Goal: Information Seeking & Learning: Learn about a topic

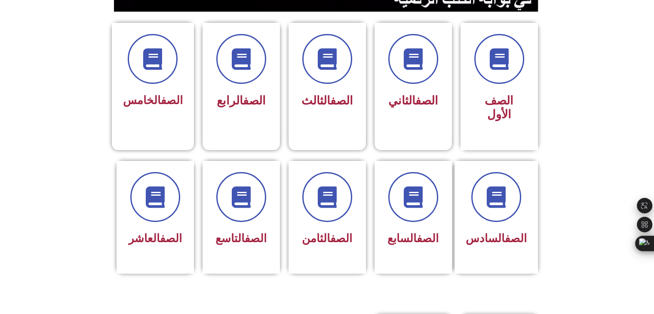
scroll to position [220, 0]
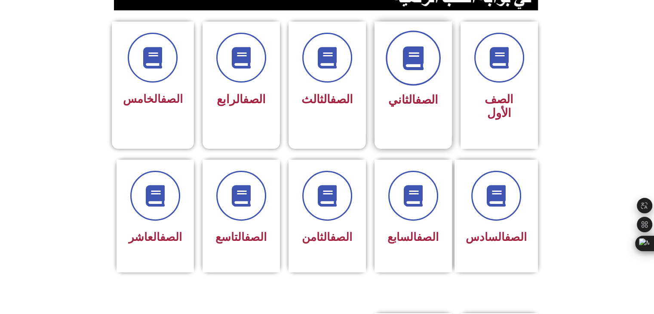
click at [422, 61] on icon at bounding box center [413, 58] width 24 height 24
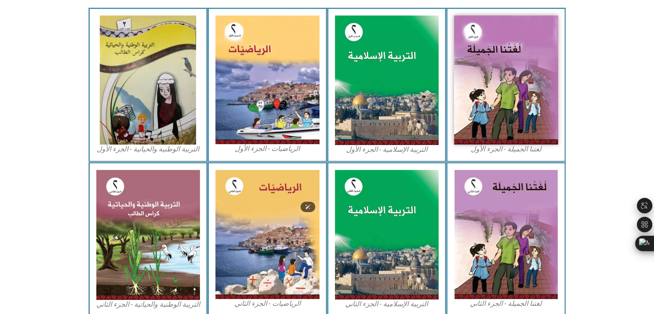
scroll to position [263, 0]
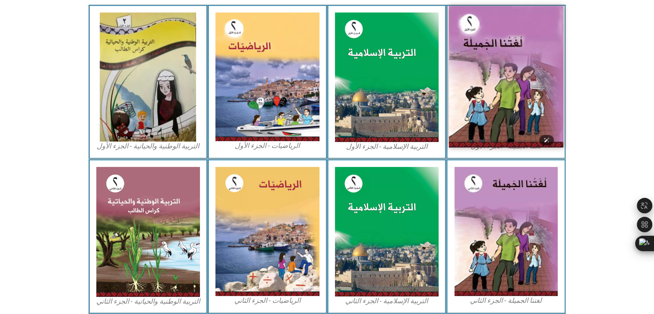
click at [521, 98] on img at bounding box center [506, 76] width 114 height 141
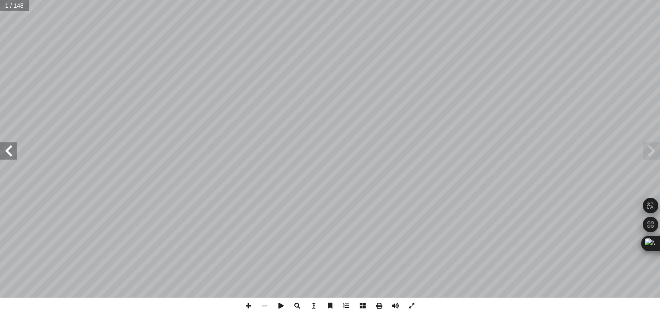
click at [14, 151] on span at bounding box center [8, 150] width 17 height 17
click at [652, 159] on span at bounding box center [651, 150] width 17 height 17
click at [14, 158] on span at bounding box center [8, 150] width 17 height 17
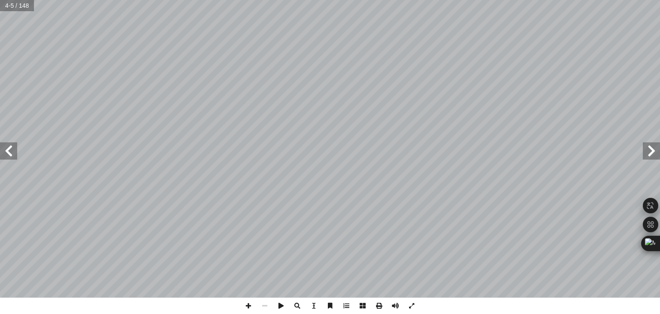
click at [14, 158] on span at bounding box center [8, 150] width 17 height 17
click at [649, 154] on span at bounding box center [651, 150] width 17 height 17
click at [15, 153] on span at bounding box center [8, 150] width 17 height 17
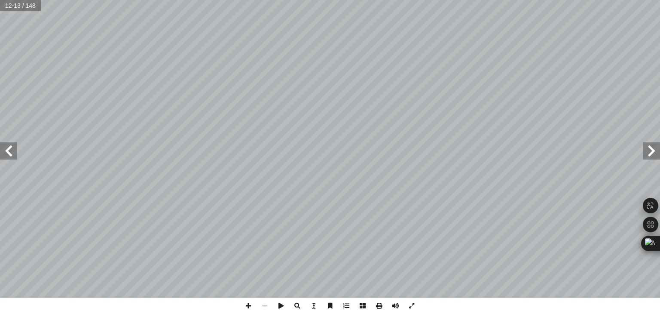
click at [15, 153] on span at bounding box center [8, 150] width 17 height 17
click at [652, 157] on span at bounding box center [651, 150] width 17 height 17
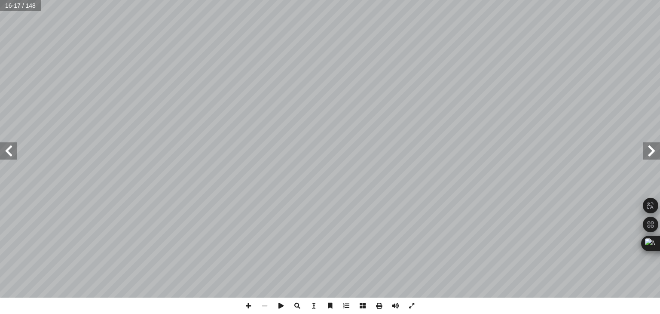
click at [652, 157] on span at bounding box center [651, 150] width 17 height 17
click at [6, 152] on span at bounding box center [8, 150] width 17 height 17
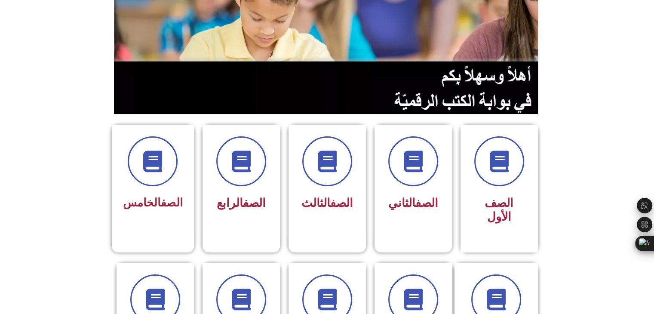
scroll to position [130, 0]
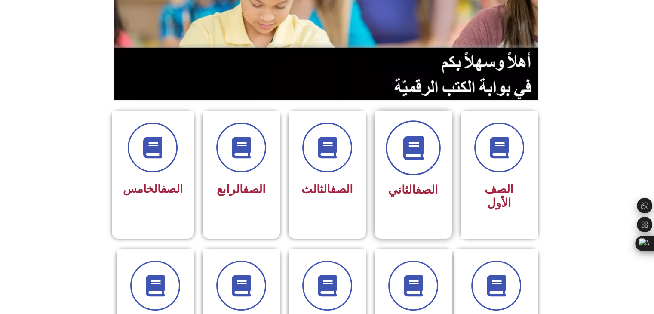
click at [410, 150] on icon at bounding box center [413, 148] width 24 height 24
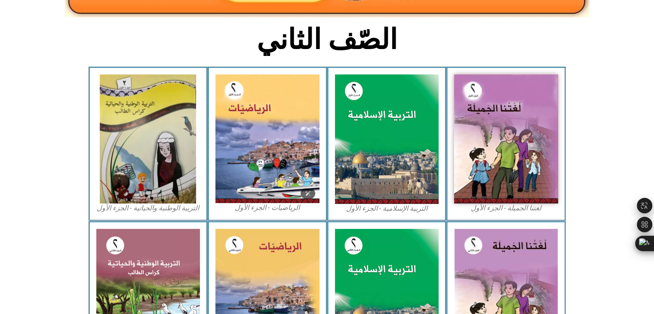
scroll to position [201, 0]
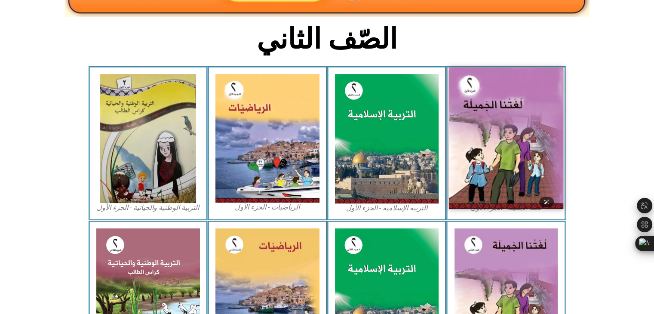
click at [523, 128] on img at bounding box center [506, 137] width 114 height 141
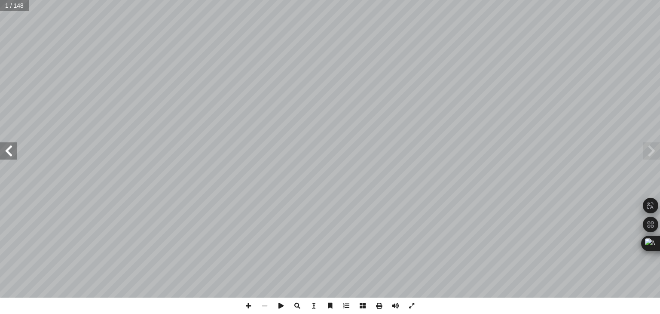
click at [7, 151] on span at bounding box center [8, 150] width 17 height 17
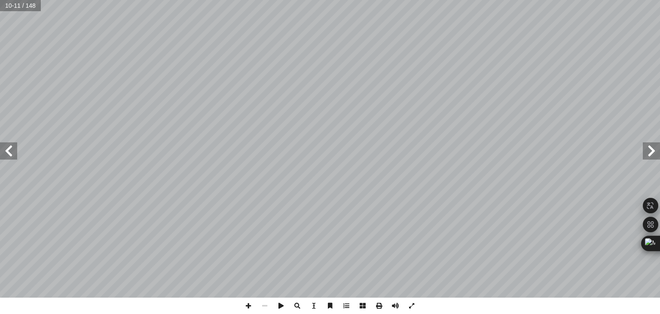
click at [7, 151] on span at bounding box center [8, 150] width 17 height 17
click at [654, 156] on span at bounding box center [651, 150] width 17 height 17
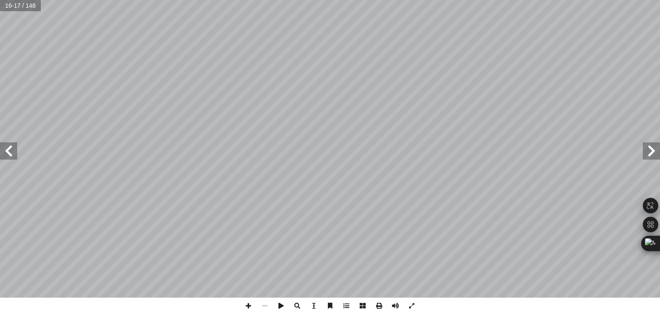
click at [8, 150] on span at bounding box center [8, 150] width 17 height 17
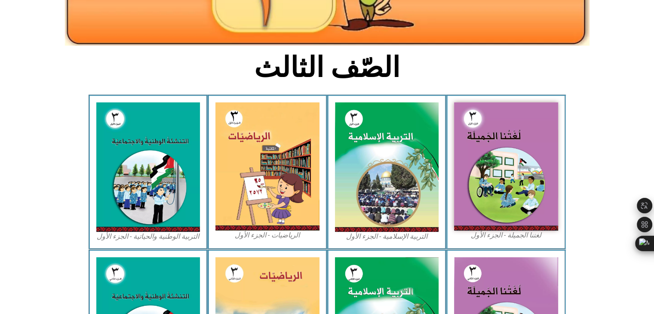
scroll to position [172, 0]
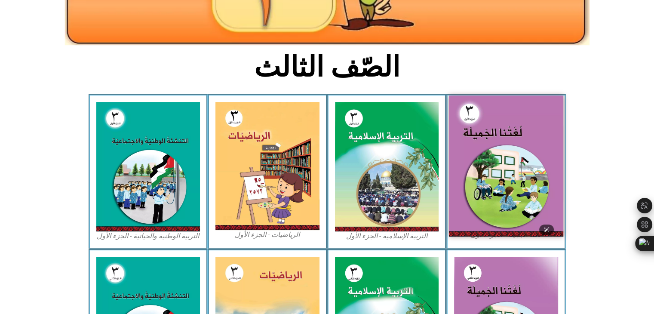
click at [492, 153] on img at bounding box center [506, 165] width 114 height 141
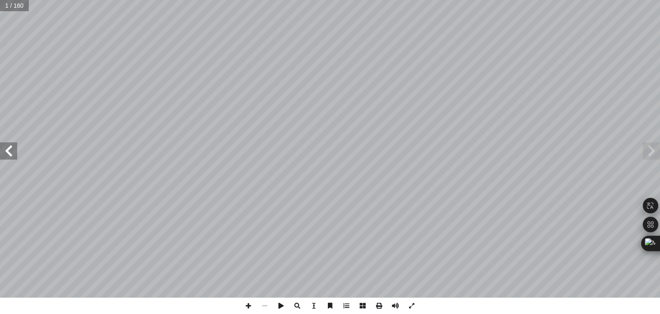
click at [12, 148] on span at bounding box center [8, 150] width 17 height 17
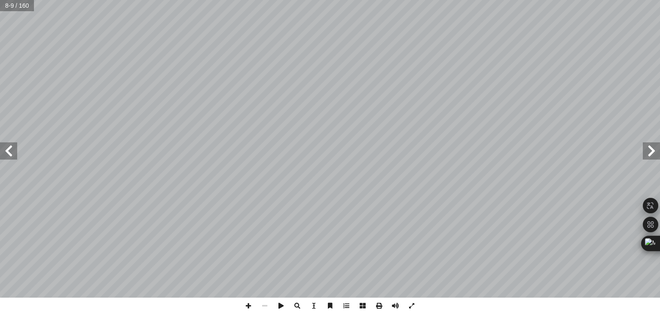
click at [12, 148] on span at bounding box center [8, 150] width 17 height 17
click at [13, 151] on span at bounding box center [8, 150] width 17 height 17
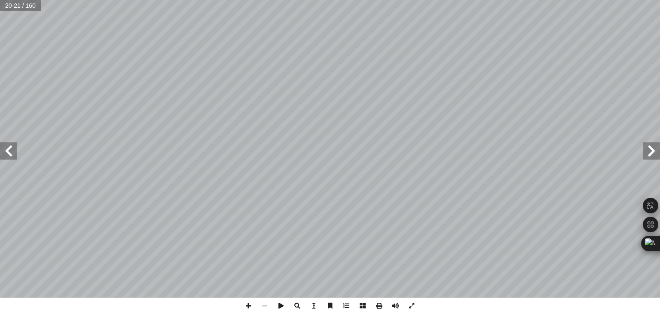
click at [13, 151] on span at bounding box center [8, 150] width 17 height 17
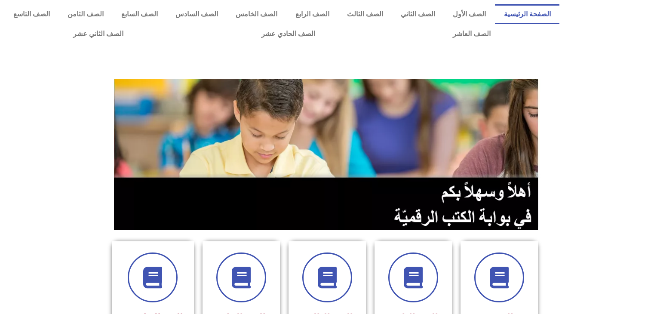
scroll to position [130, 0]
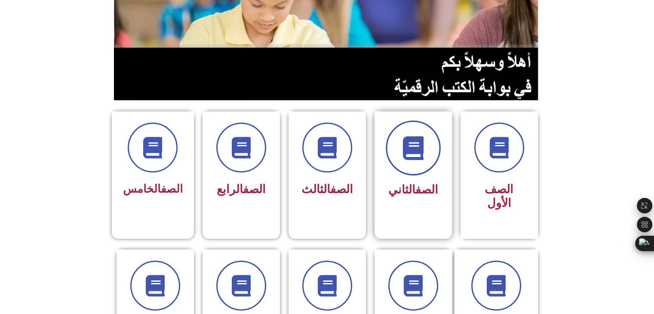
click at [421, 152] on icon at bounding box center [413, 148] width 24 height 24
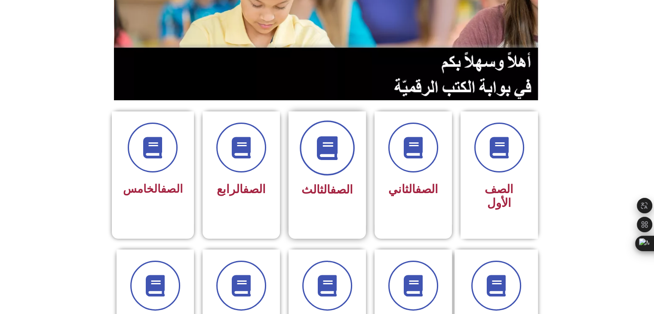
click at [327, 152] on icon at bounding box center [327, 148] width 24 height 24
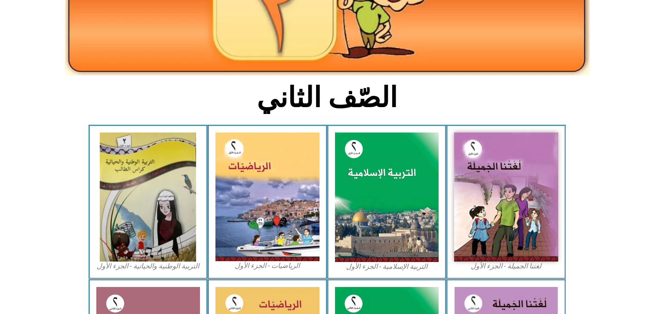
scroll to position [146, 0]
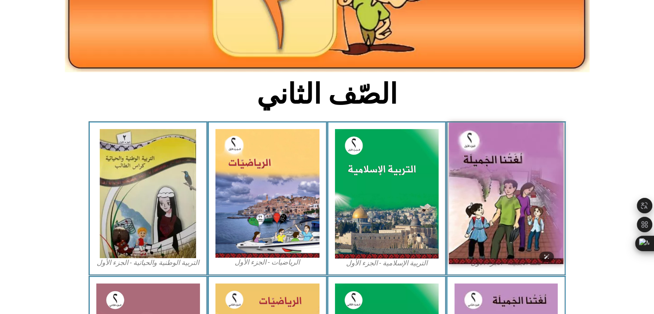
click at [495, 220] on img at bounding box center [506, 192] width 114 height 141
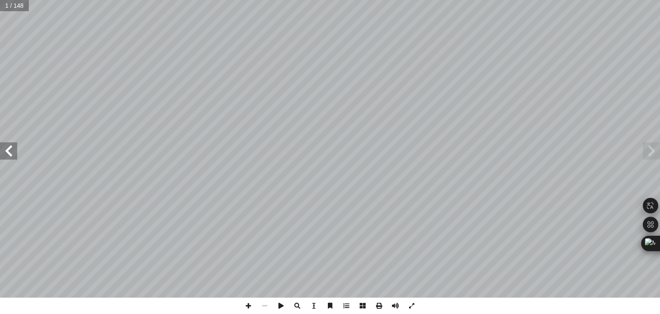
click at [4, 150] on span at bounding box center [8, 150] width 17 height 17
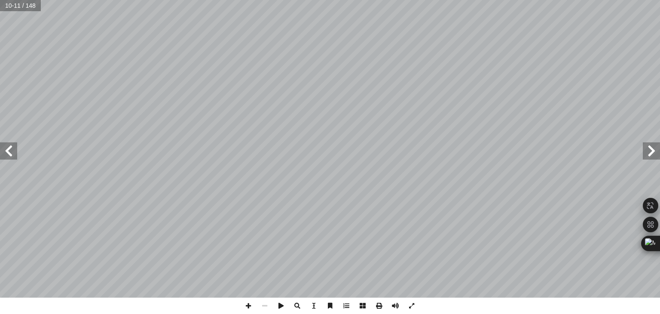
click at [4, 150] on span at bounding box center [8, 150] width 17 height 17
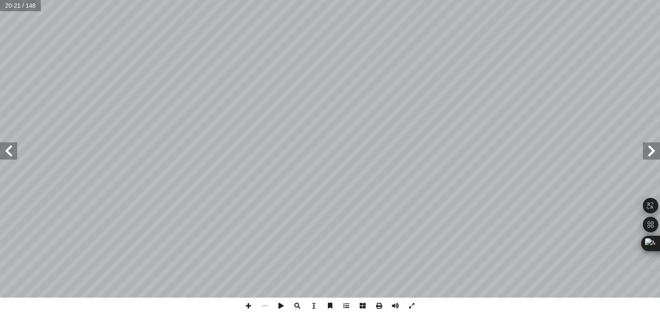
click at [4, 150] on span at bounding box center [8, 150] width 17 height 17
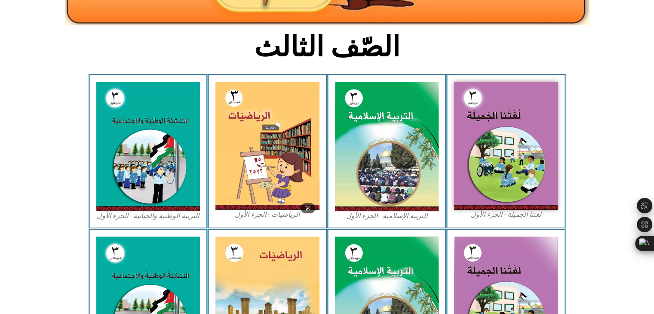
scroll to position [194, 0]
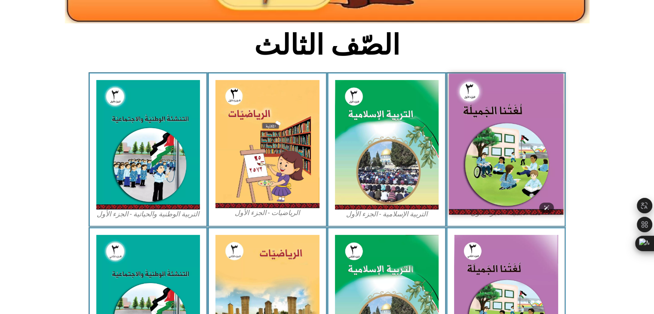
click at [515, 158] on img at bounding box center [506, 143] width 114 height 141
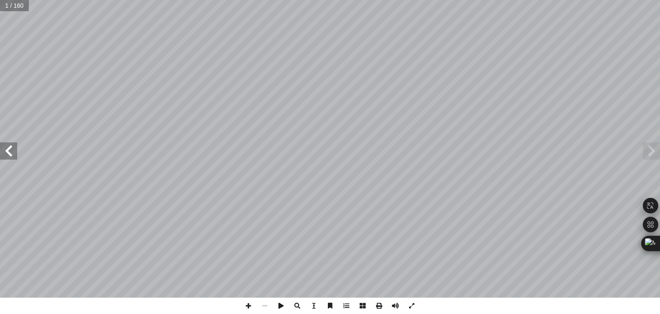
click at [13, 156] on span at bounding box center [8, 150] width 17 height 17
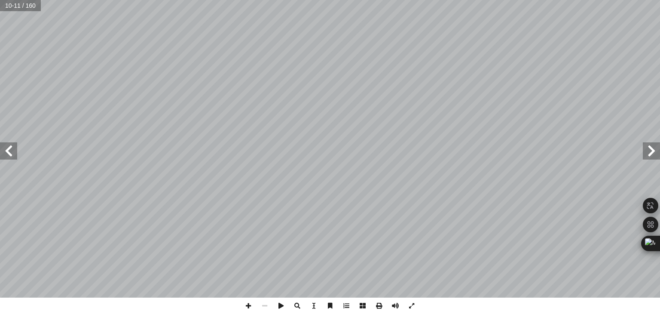
click at [13, 156] on span at bounding box center [8, 150] width 17 height 17
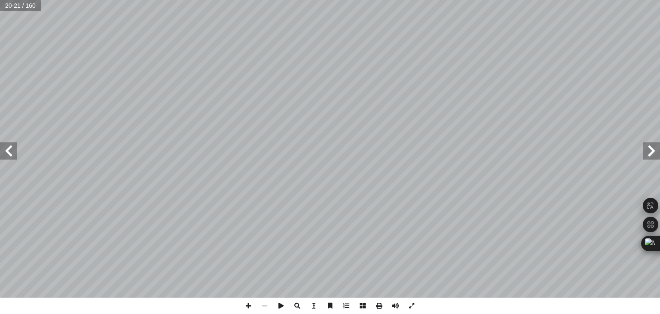
click at [13, 156] on span at bounding box center [8, 150] width 17 height 17
